Goal: Task Accomplishment & Management: Manage account settings

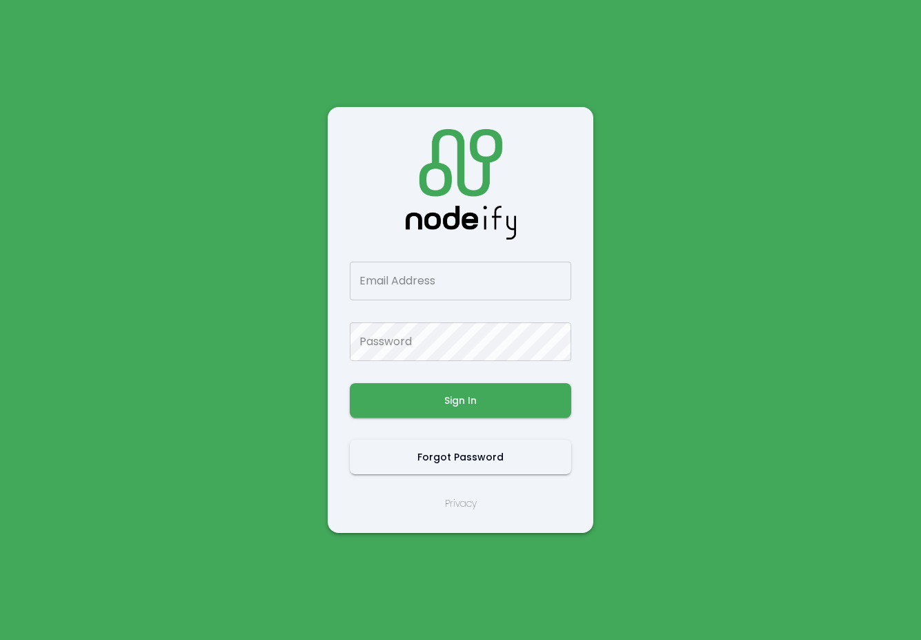
drag, startPoint x: 406, startPoint y: 302, endPoint x: 407, endPoint y: 293, distance: 9.1
click at [406, 302] on div "Email Address Email Address Password Password Sign In Forgot Password Privacy" at bounding box center [461, 320] width 222 height 382
click at [407, 293] on input "Email Address" at bounding box center [461, 281] width 222 height 39
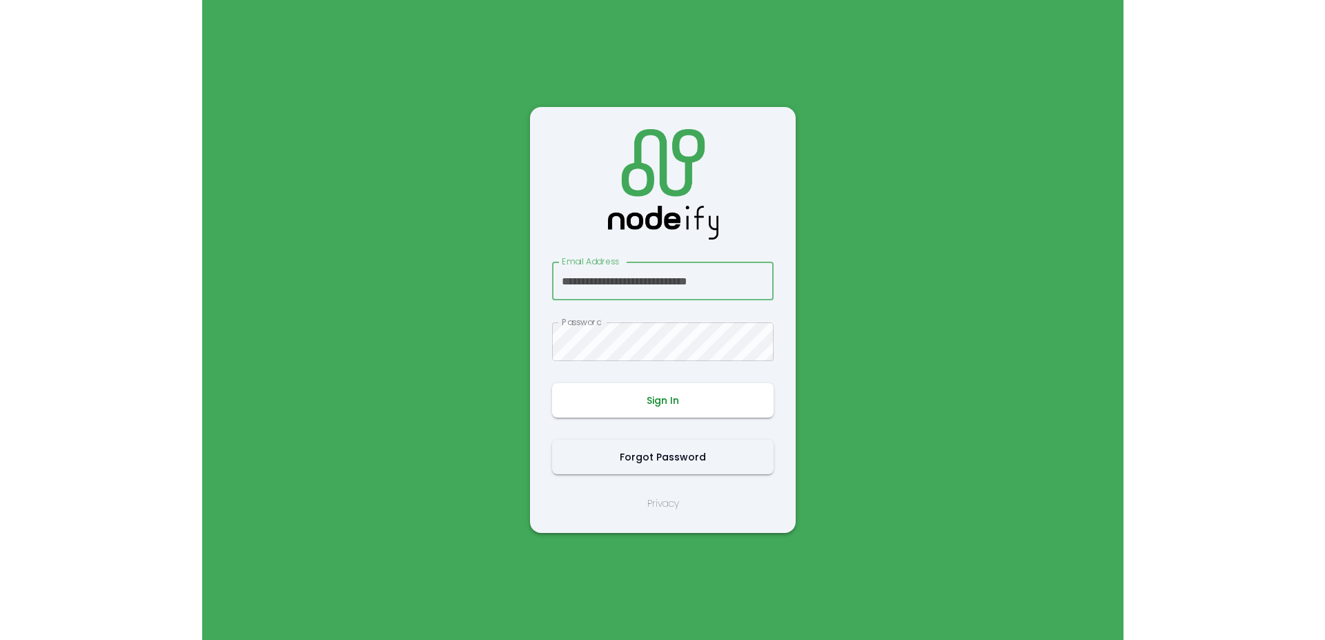
scroll to position [0, 7]
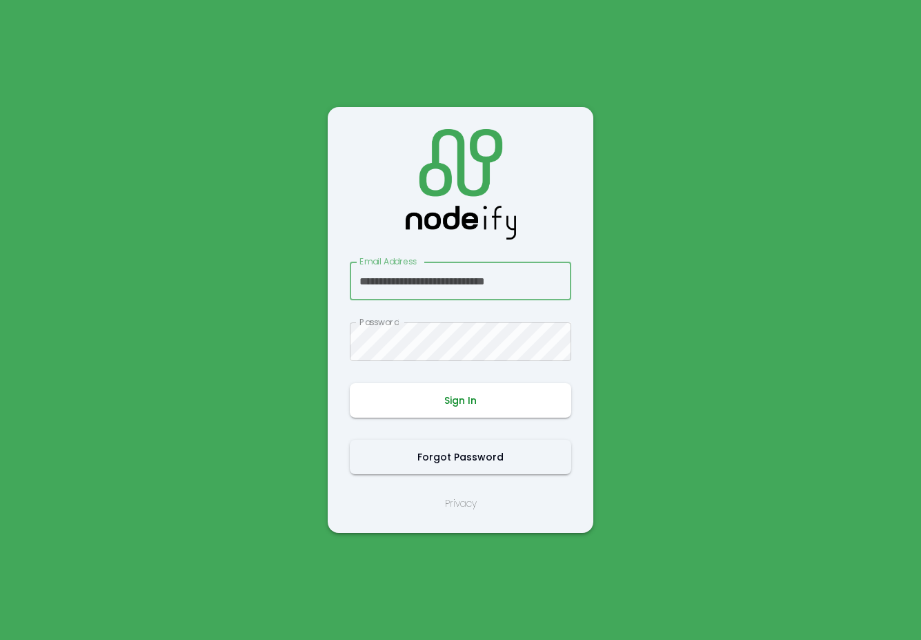
type input "**********"
click at [473, 400] on button "Sign In" at bounding box center [461, 400] width 222 height 35
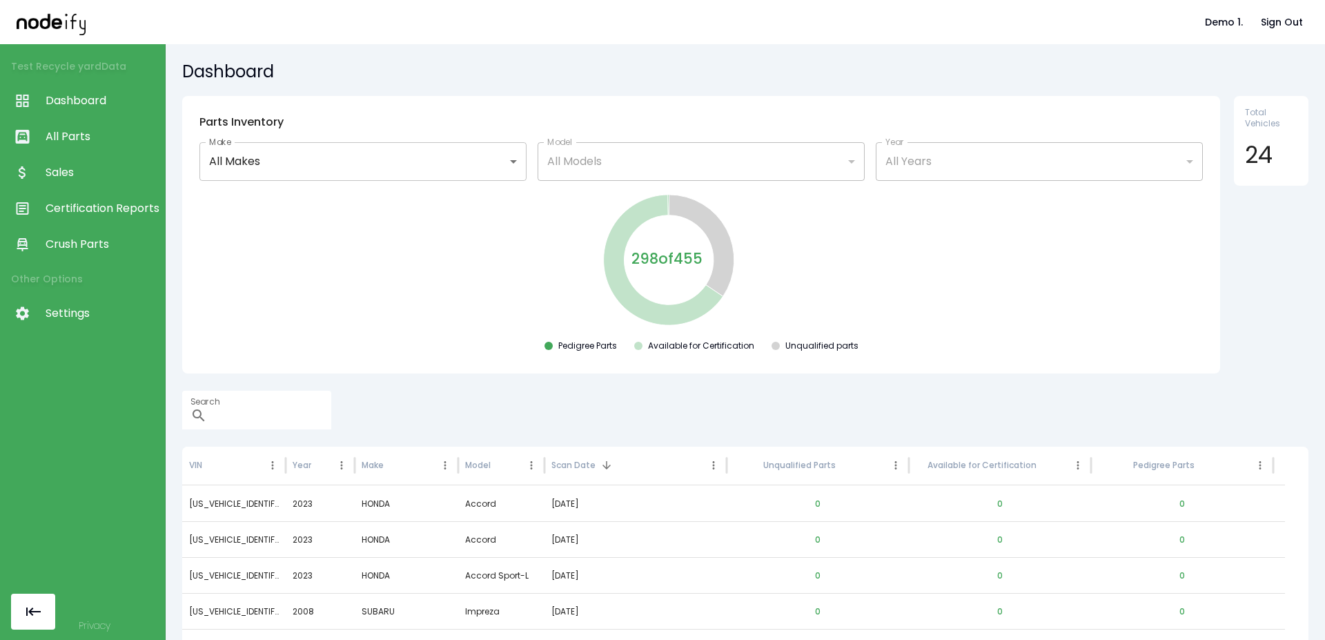
click at [90, 154] on link "All Parts" at bounding box center [82, 137] width 165 height 36
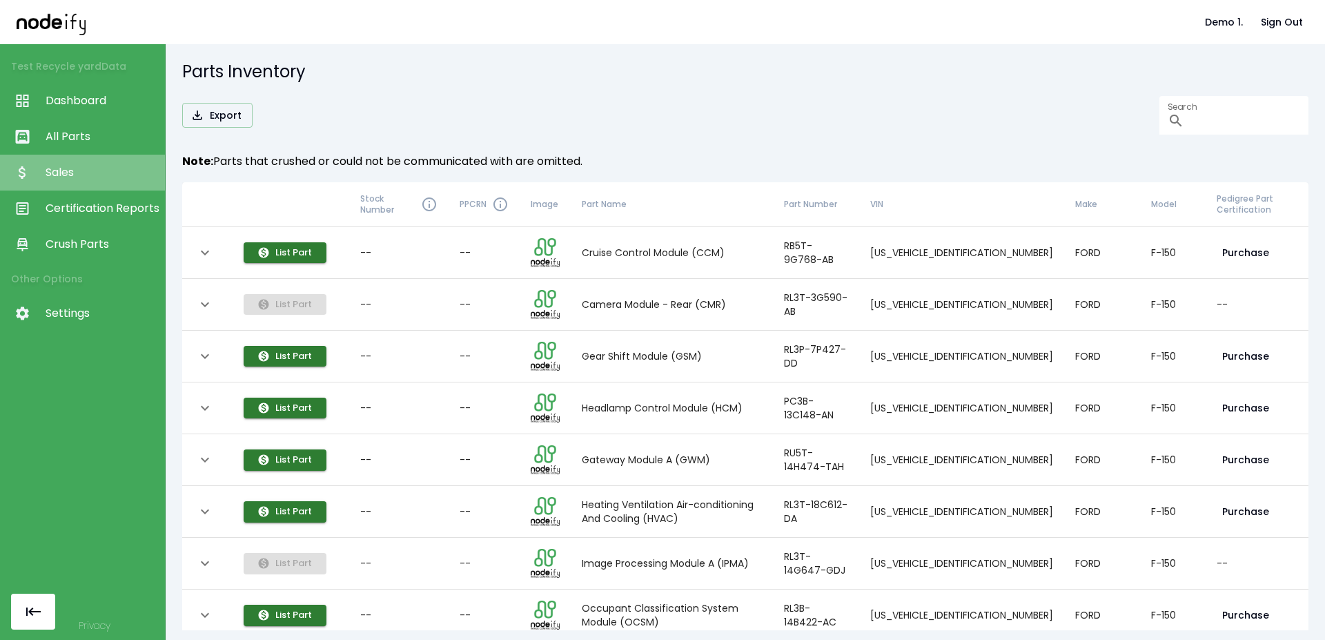
click at [86, 177] on span "Sales" at bounding box center [102, 172] width 112 height 17
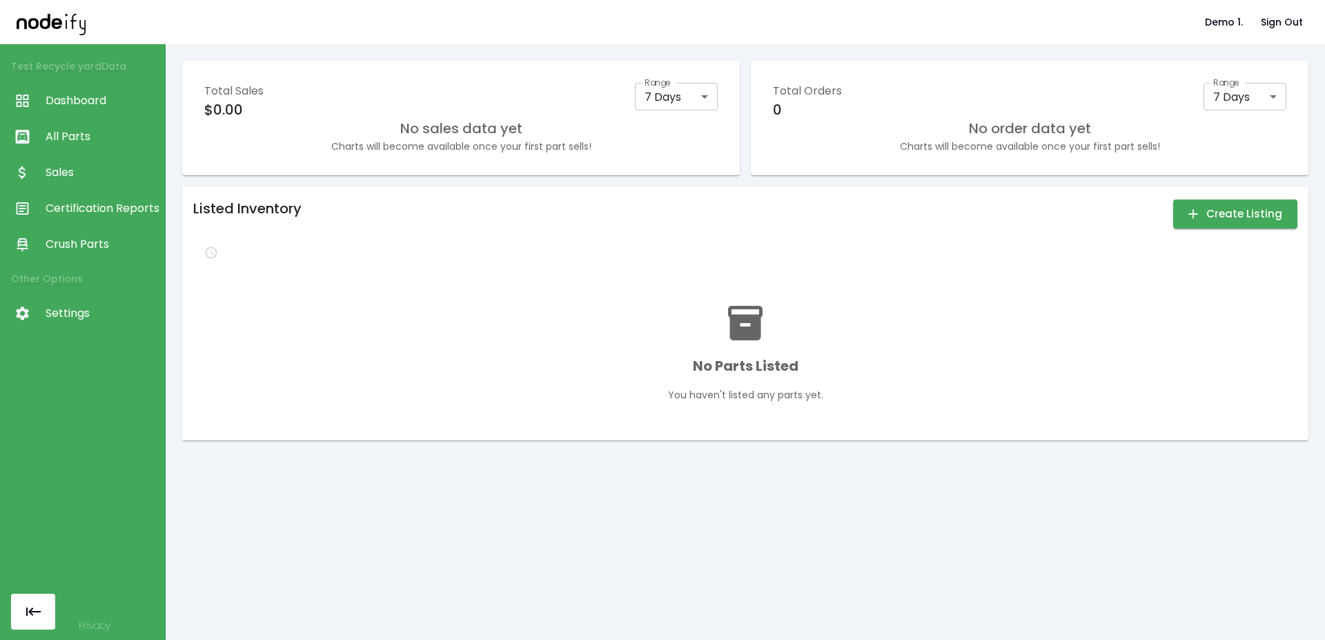
click at [69, 308] on span "Settings" at bounding box center [102, 313] width 112 height 17
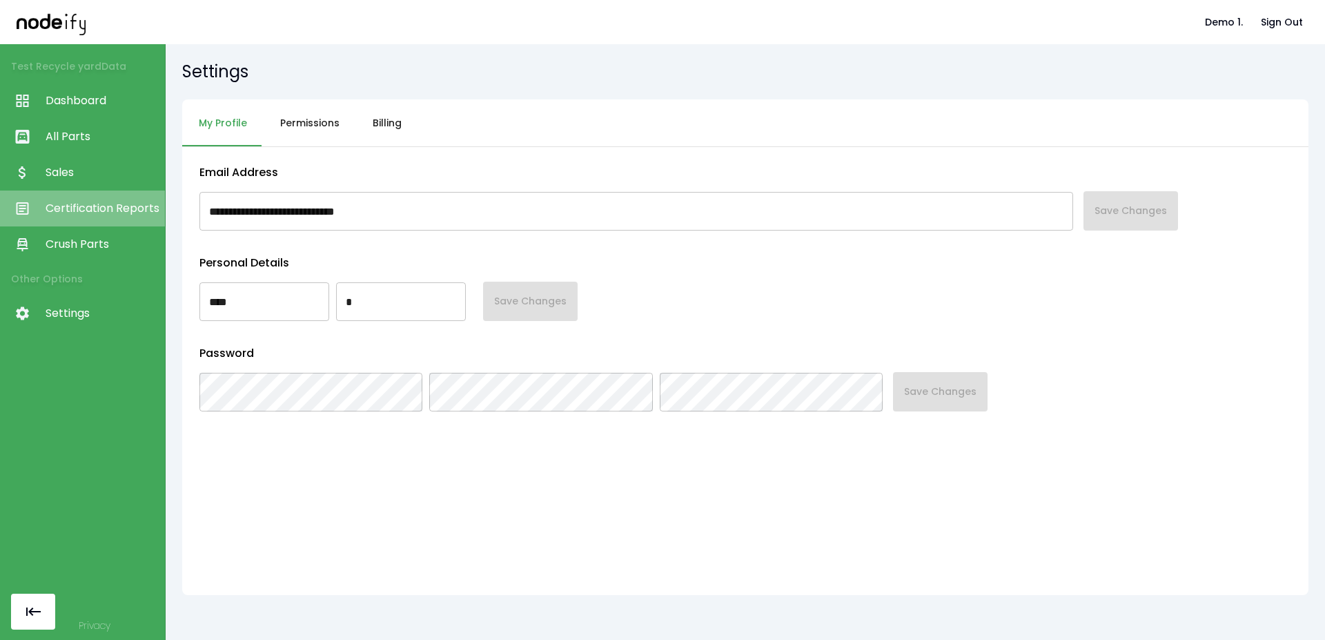
click at [86, 223] on link "Certification Reports" at bounding box center [82, 208] width 165 height 36
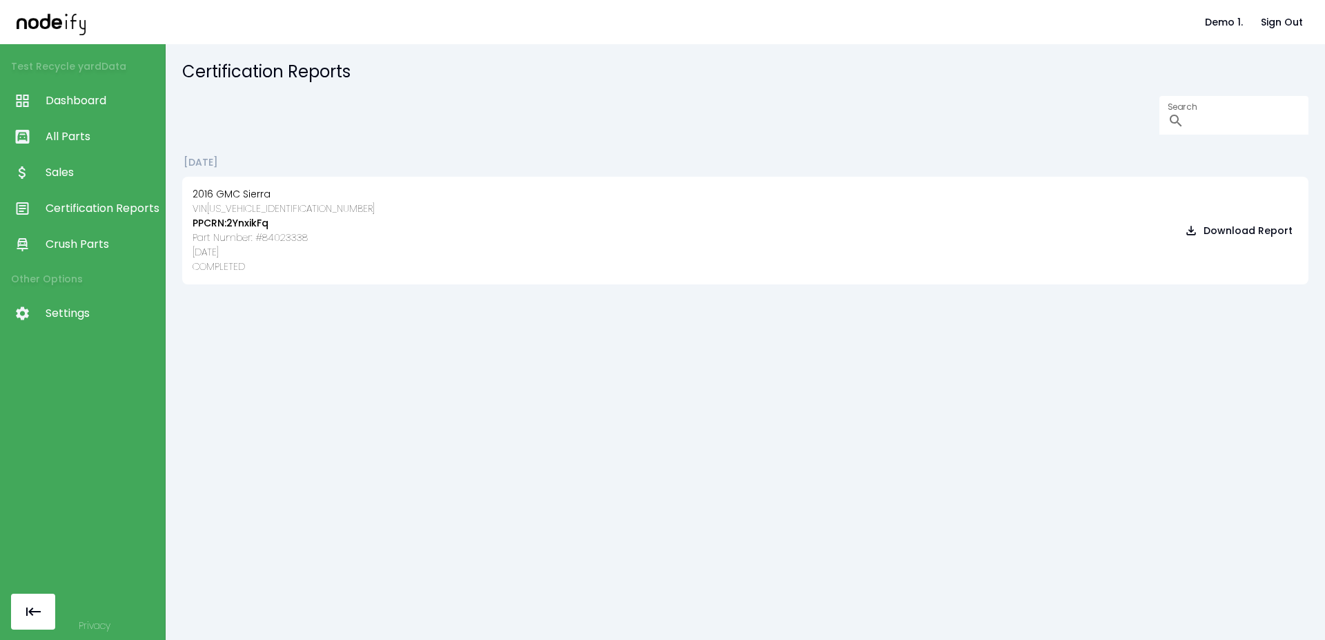
click at [100, 173] on span "Sales" at bounding box center [102, 172] width 112 height 17
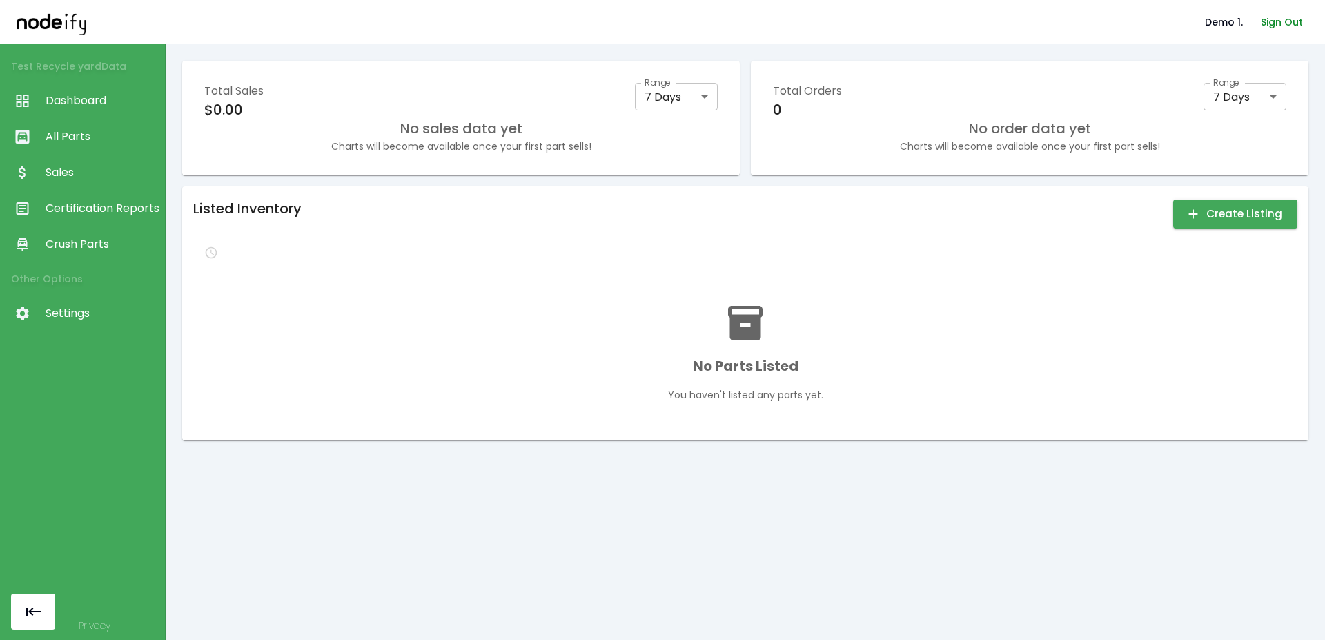
click at [1264, 19] on button "Sign Out" at bounding box center [1281, 23] width 53 height 26
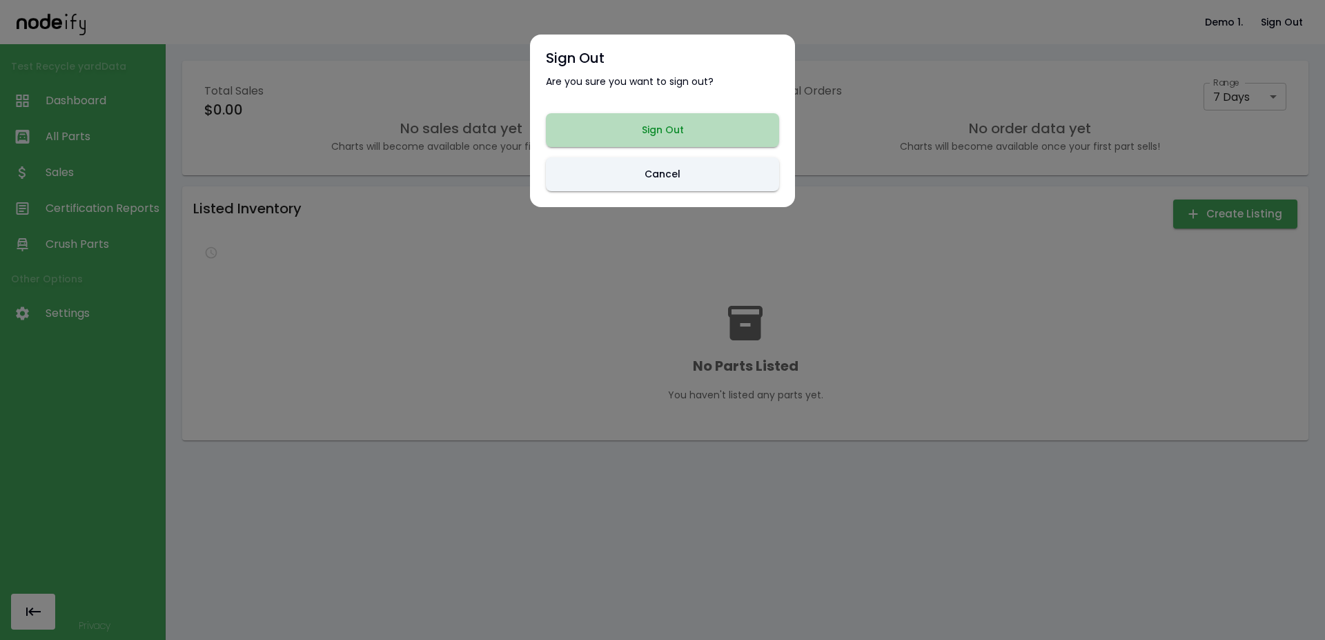
click at [636, 120] on button "Sign Out" at bounding box center [662, 130] width 233 height 34
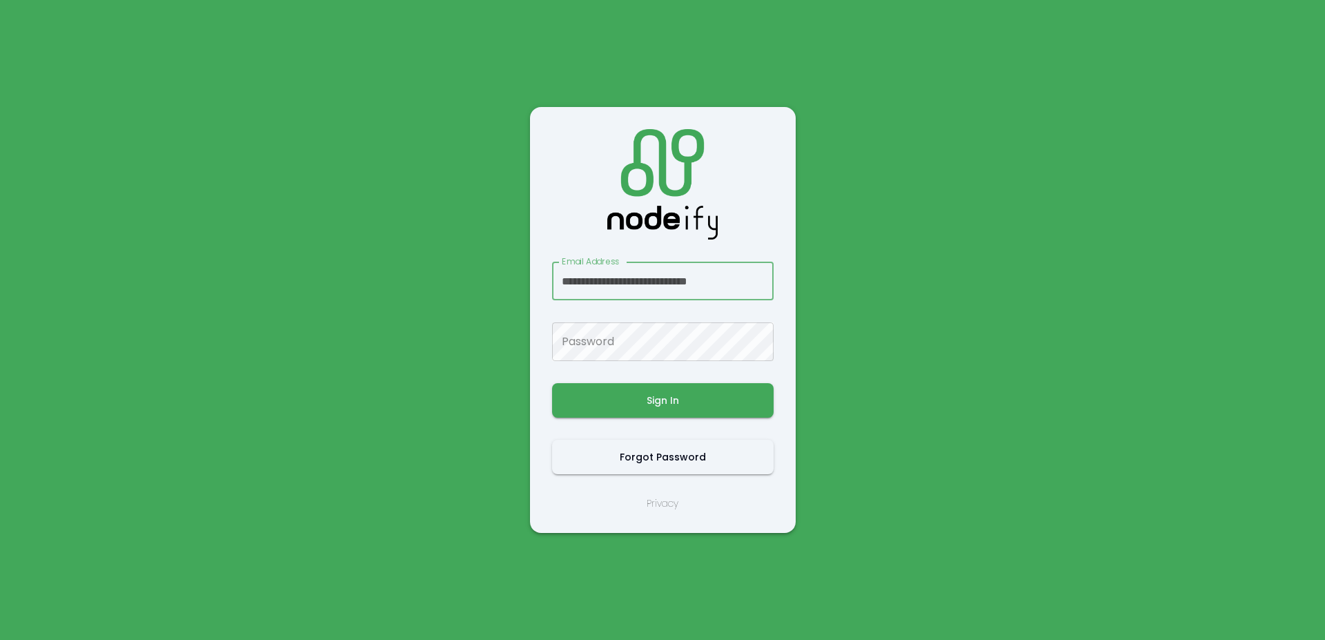
scroll to position [0, 10]
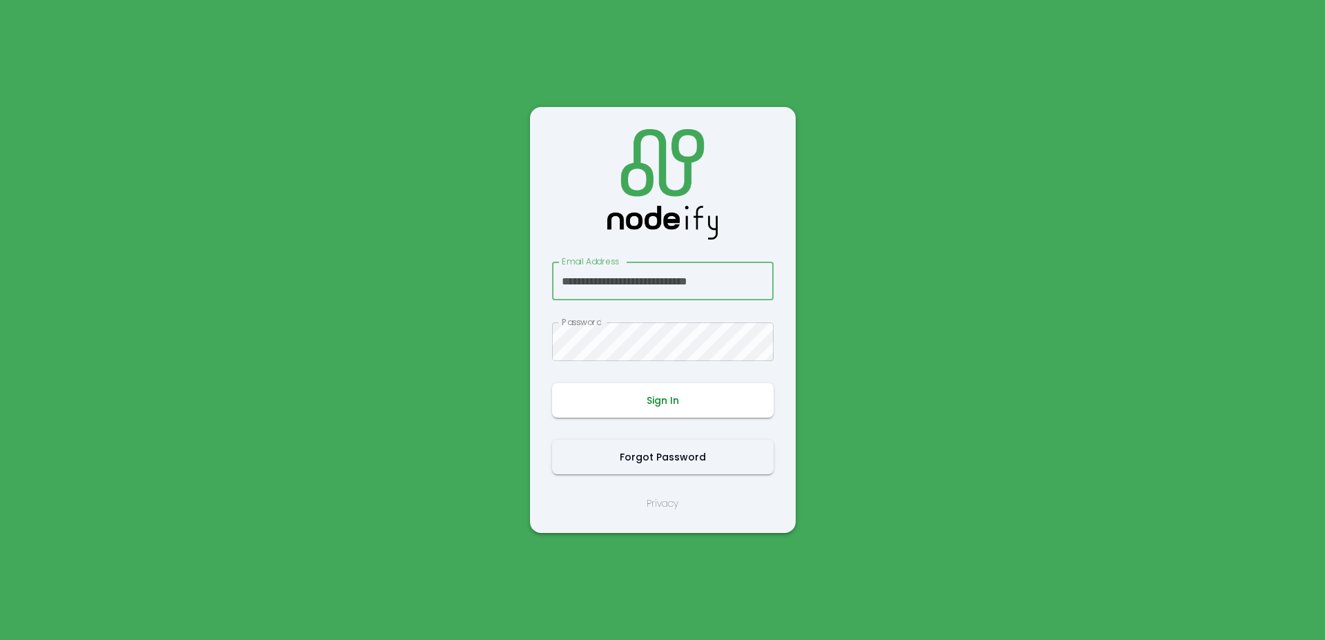
type input "**********"
click at [652, 407] on button "Sign In" at bounding box center [663, 400] width 222 height 35
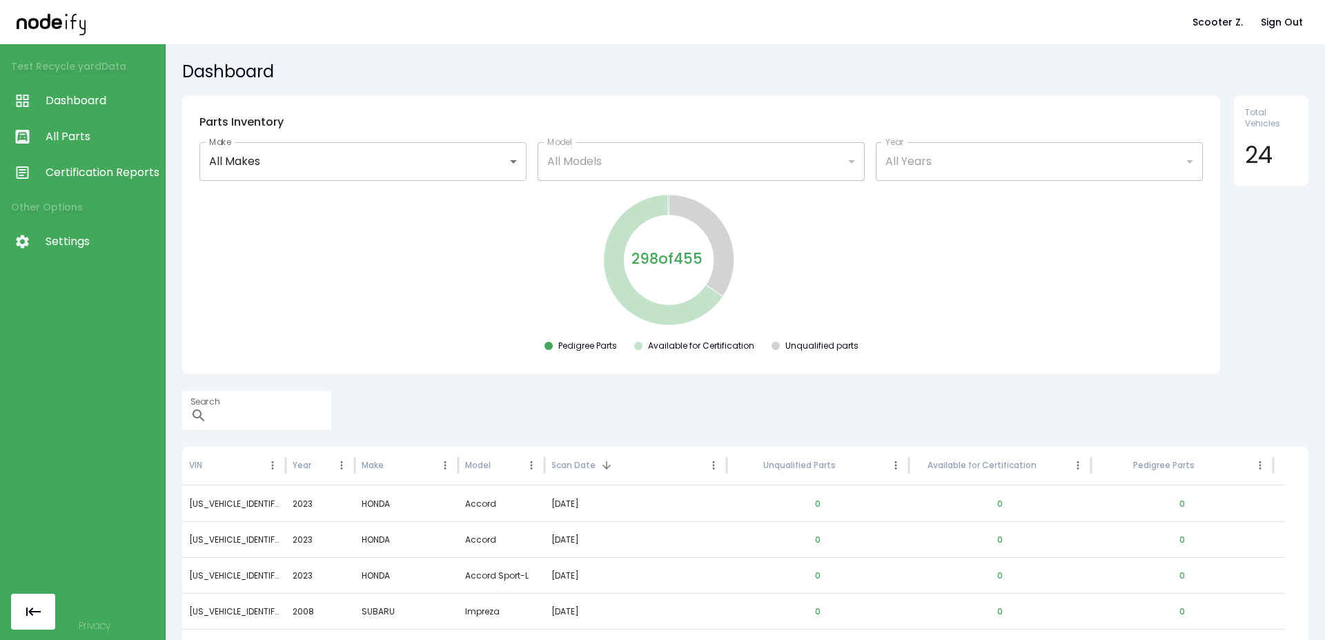
click at [95, 121] on link "All Parts" at bounding box center [82, 137] width 165 height 36
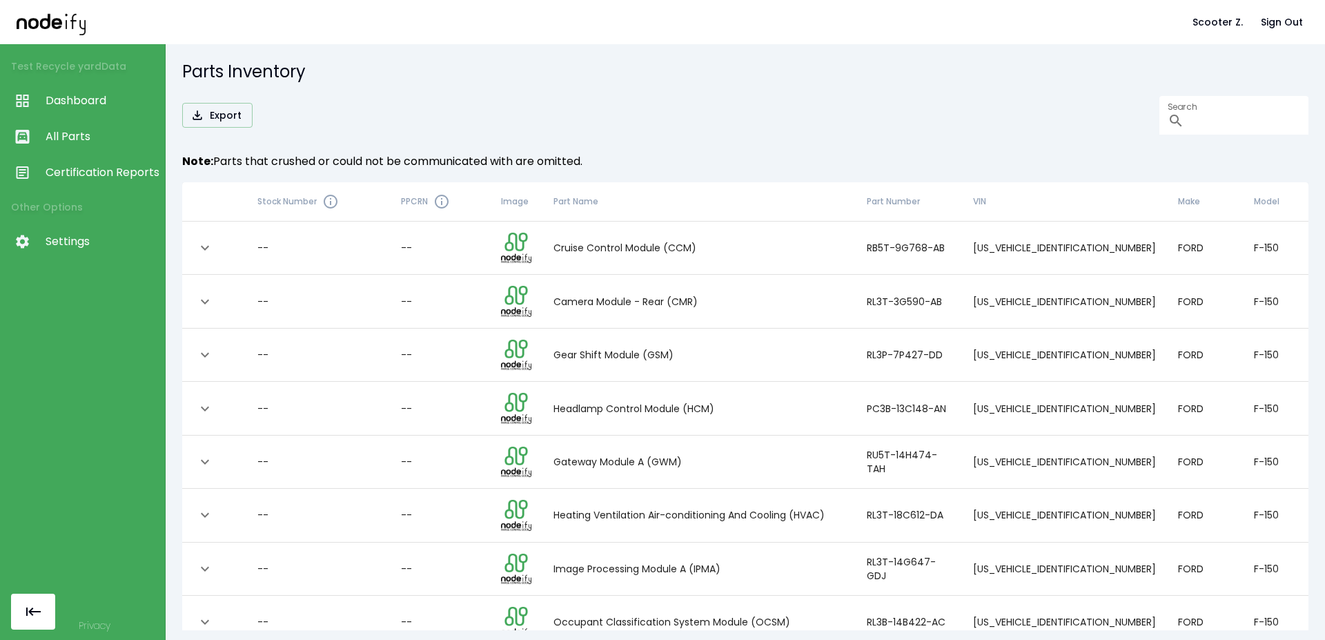
click at [92, 165] on span "Certification Reports" at bounding box center [102, 172] width 112 height 17
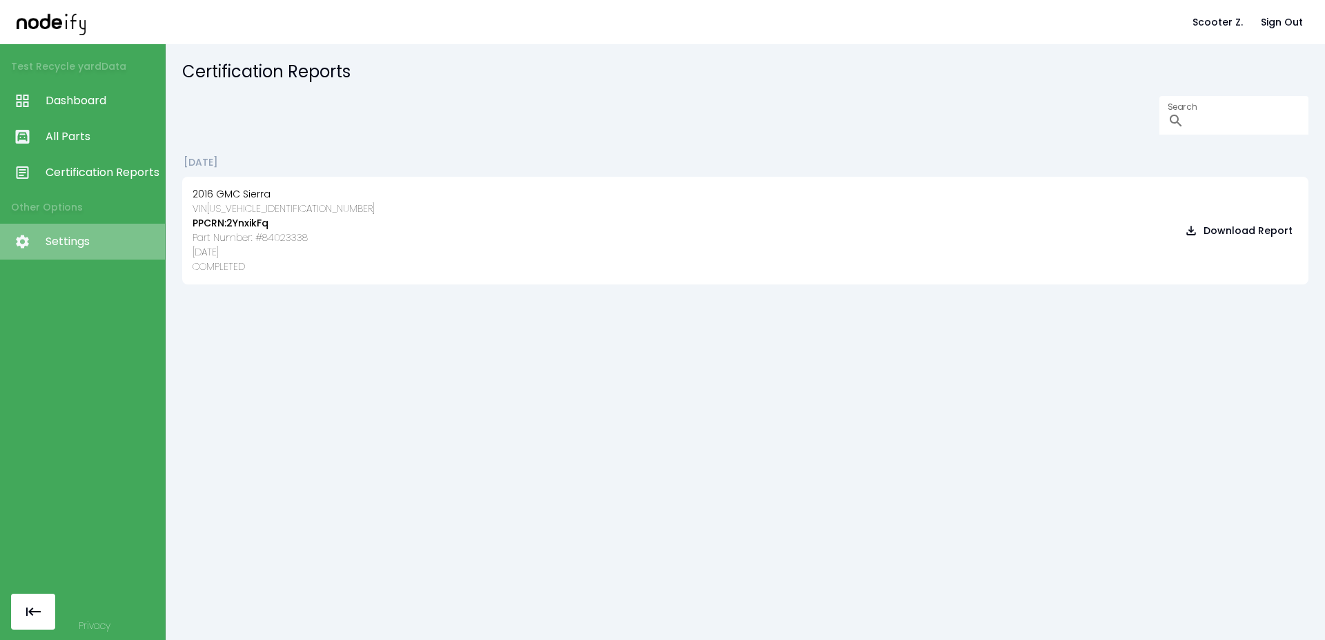
click at [77, 251] on link "Settings" at bounding box center [82, 242] width 165 height 36
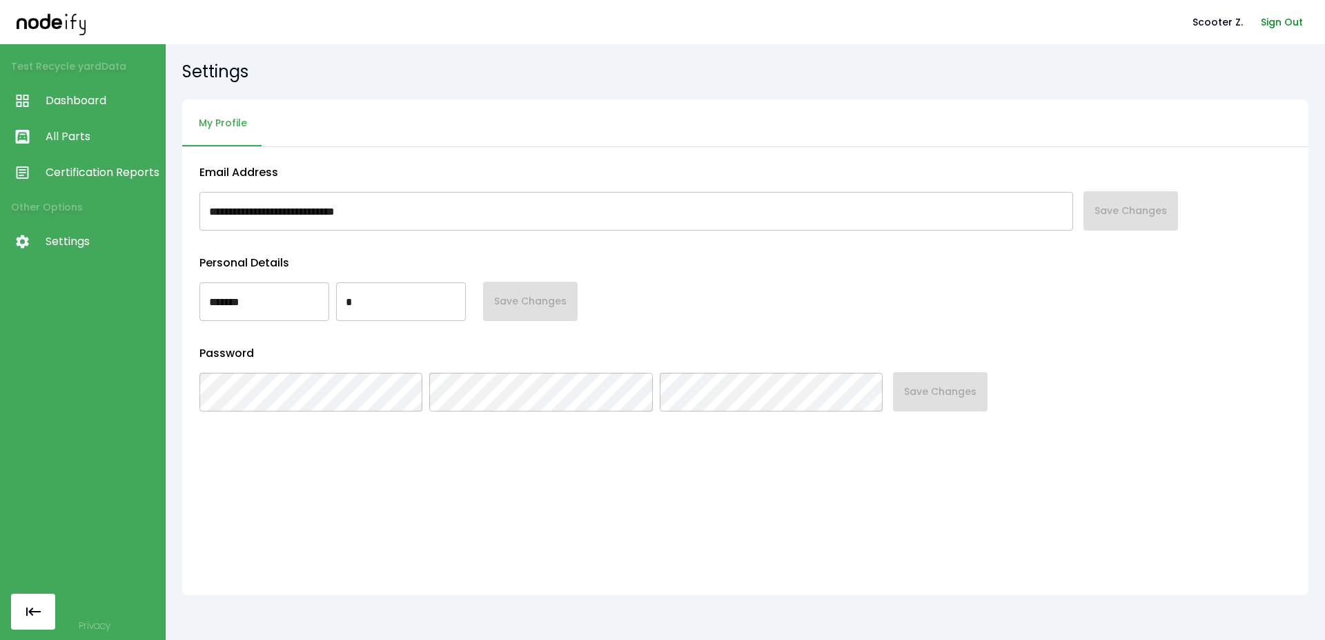
click at [1298, 23] on button "Sign Out" at bounding box center [1281, 23] width 53 height 26
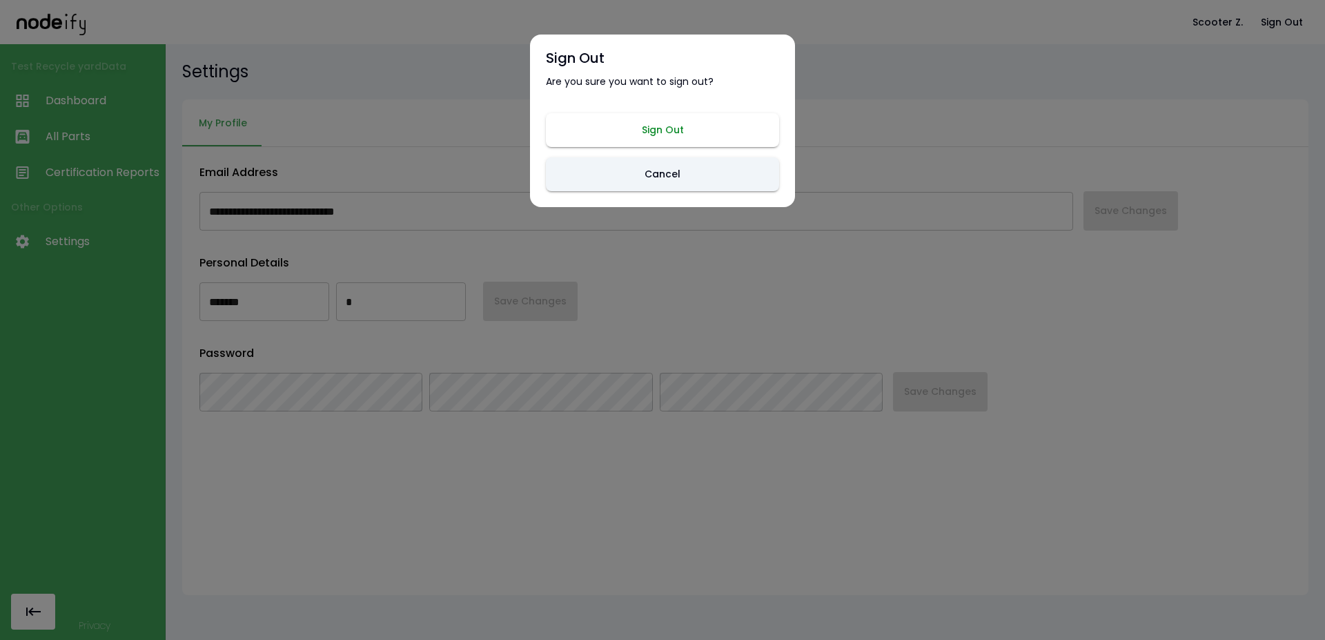
click at [658, 135] on button "Sign Out" at bounding box center [662, 130] width 233 height 34
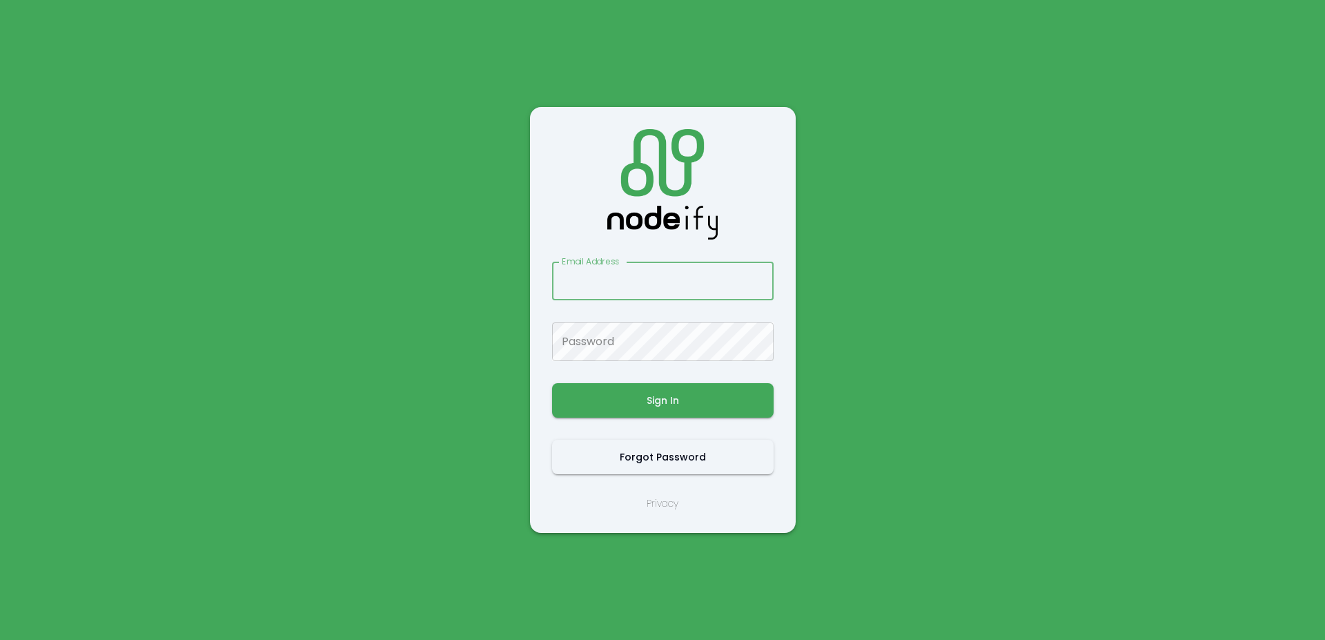
click at [654, 269] on input "Email Address" at bounding box center [663, 281] width 222 height 39
click at [637, 288] on input "Email Address" at bounding box center [663, 281] width 222 height 39
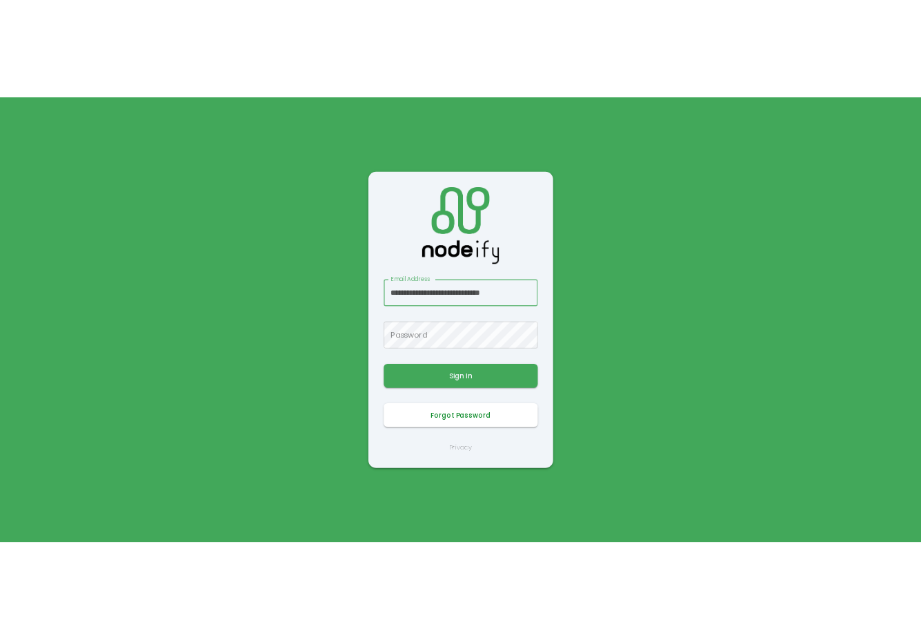
scroll to position [0, 8]
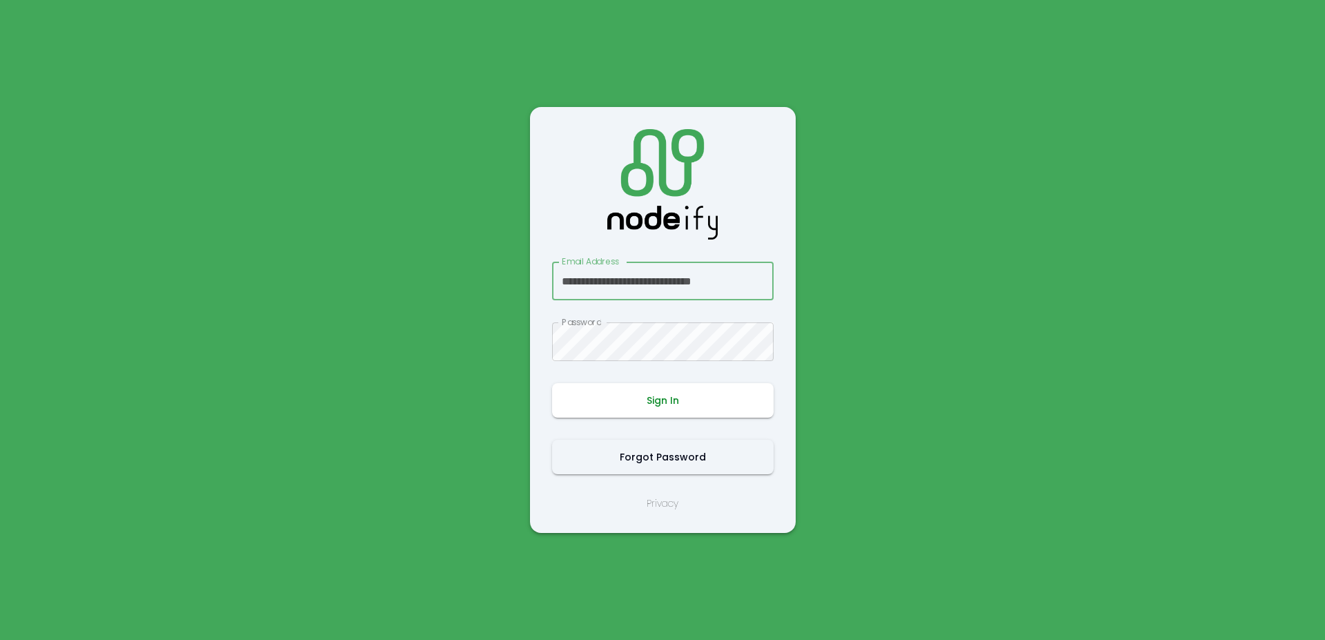
type input "**********"
click at [658, 412] on button "Sign In" at bounding box center [663, 400] width 222 height 35
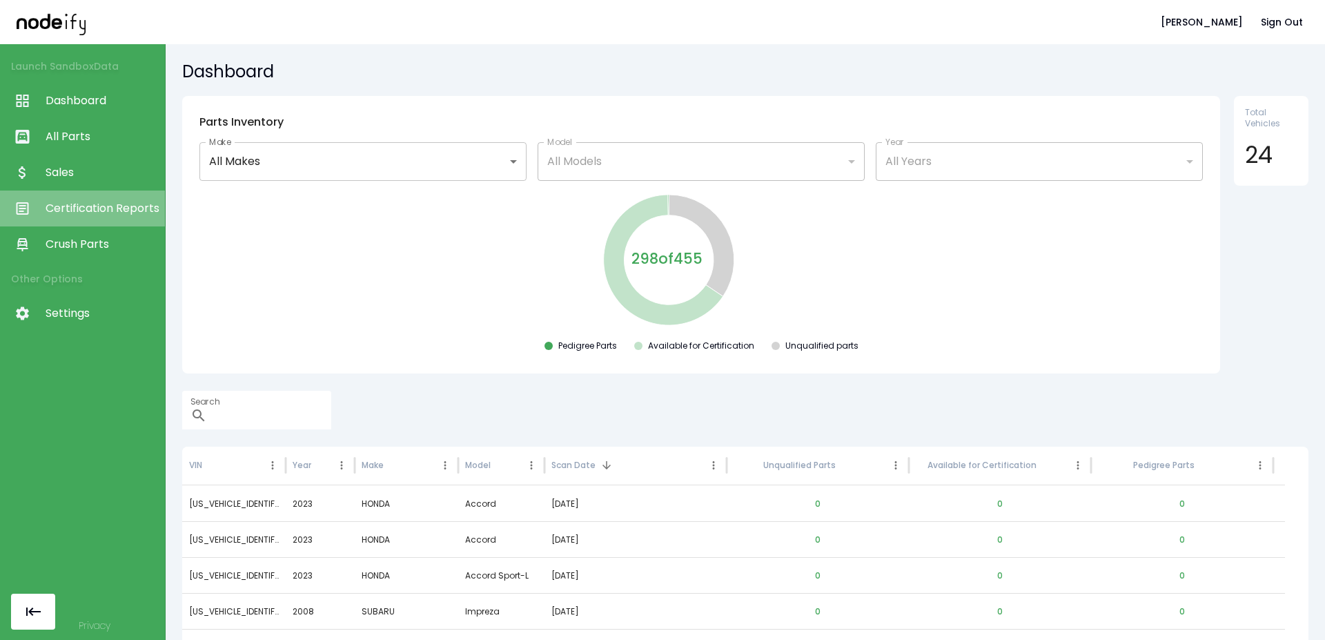
click at [106, 206] on span "Certification Reports" at bounding box center [102, 208] width 112 height 17
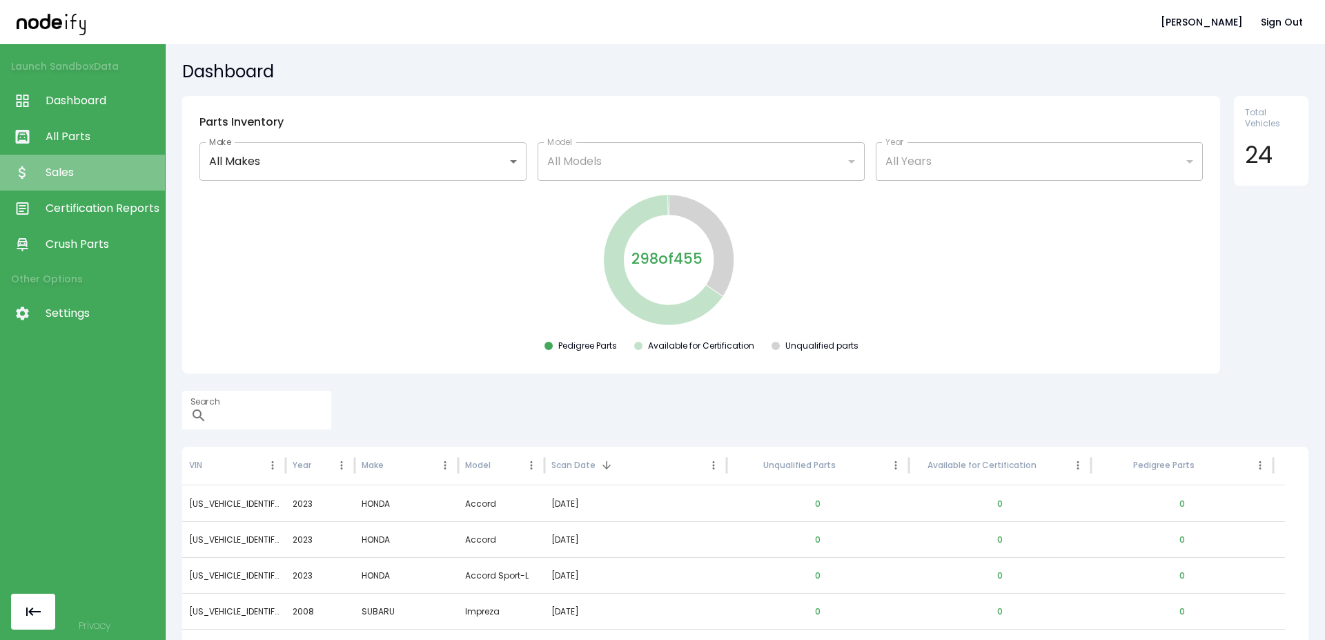
click at [92, 173] on span "Sales" at bounding box center [102, 172] width 112 height 17
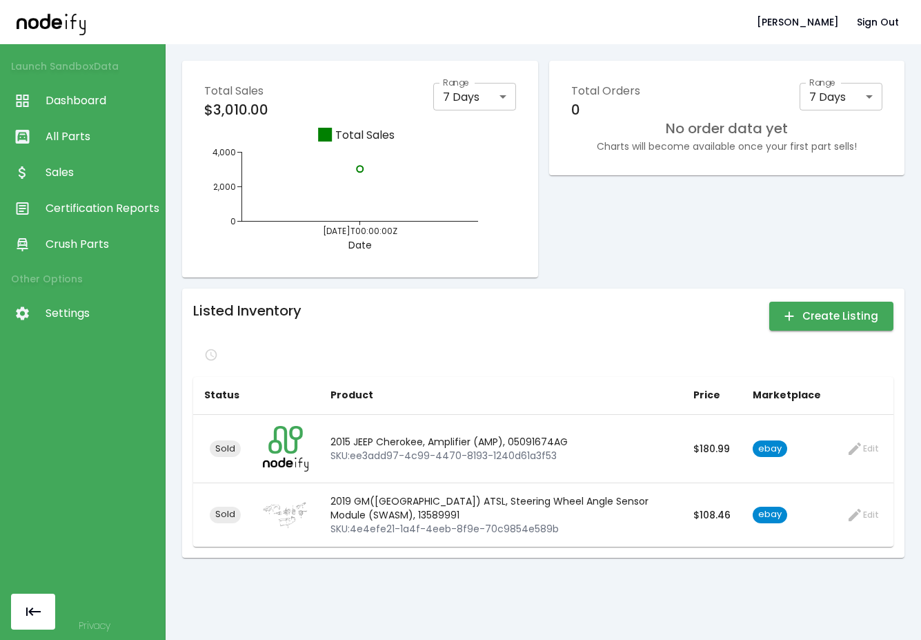
click at [779, 91] on div "Total Orders 0 Range 7 Days * Range" at bounding box center [727, 100] width 312 height 35
click at [805, 101] on body "[PERSON_NAME] Sign Out Launch Sandbox Data Dashboard All Parts Sales Certificat…" at bounding box center [460, 320] width 921 height 640
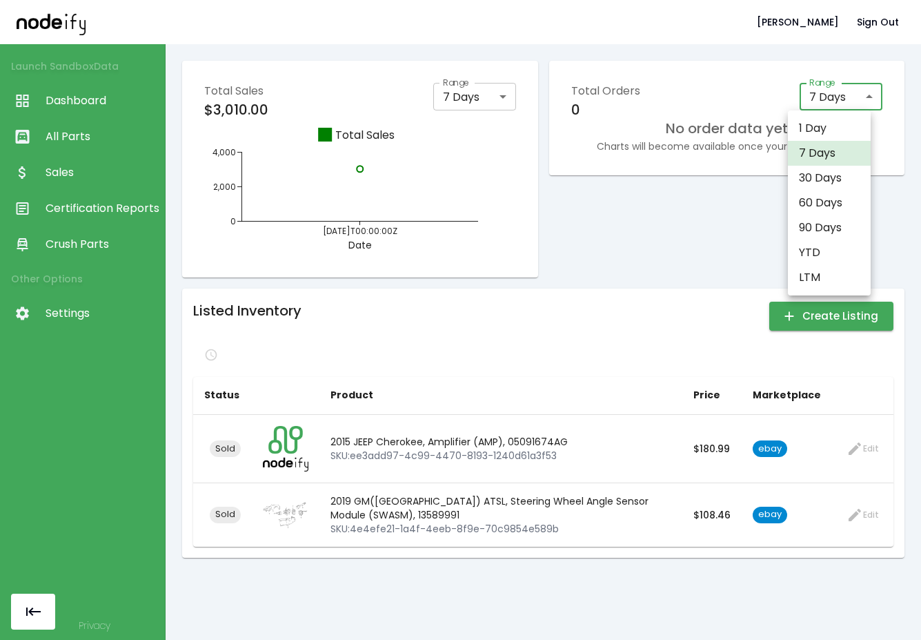
click at [827, 190] on li "30 Days" at bounding box center [829, 178] width 83 height 25
type input "**"
